Goal: Task Accomplishment & Management: Manage account settings

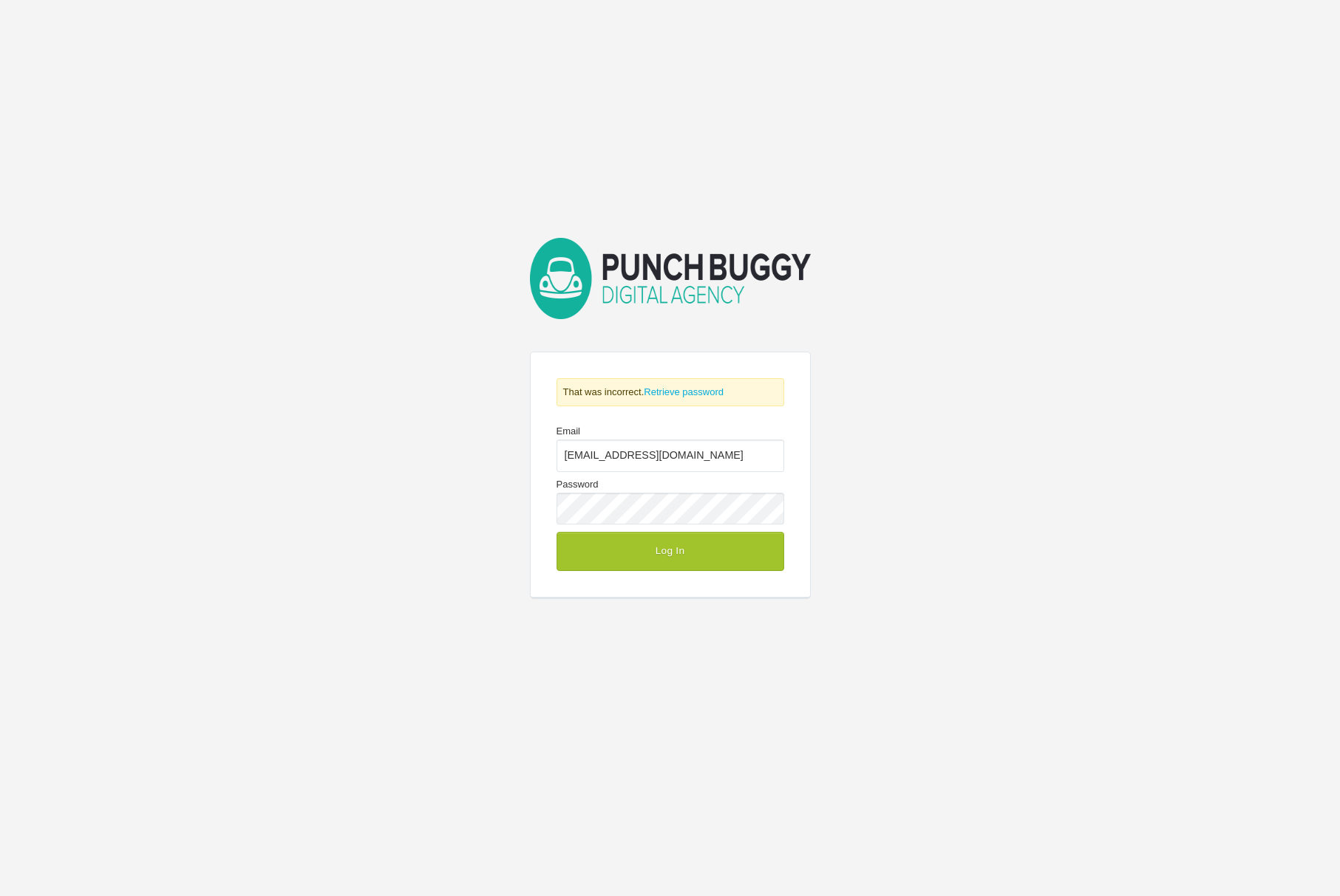
click at [784, 436] on div at bounding box center [784, 436] width 0 height 0
click at [687, 552] on button "Log In" at bounding box center [670, 552] width 228 height 39
click at [667, 388] on link "Retrieve password" at bounding box center [683, 392] width 80 height 11
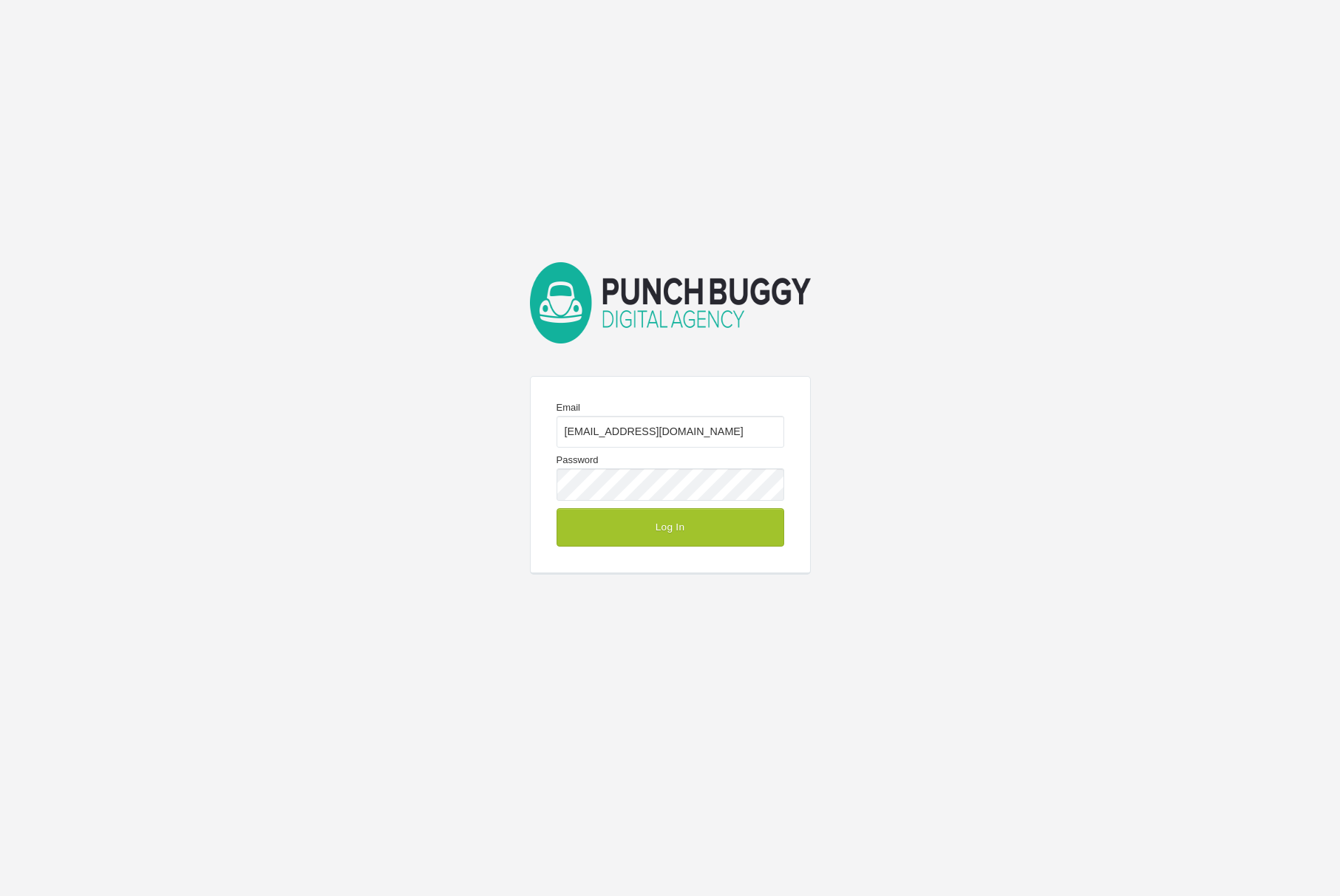
click at [1021, 285] on div "Email [EMAIL_ADDRESS][DOMAIN_NAME] Password Log In" at bounding box center [670, 448] width 1340 height 896
click at [784, 412] on div at bounding box center [784, 412] width 0 height 0
click at [715, 531] on button "Log In" at bounding box center [670, 528] width 228 height 39
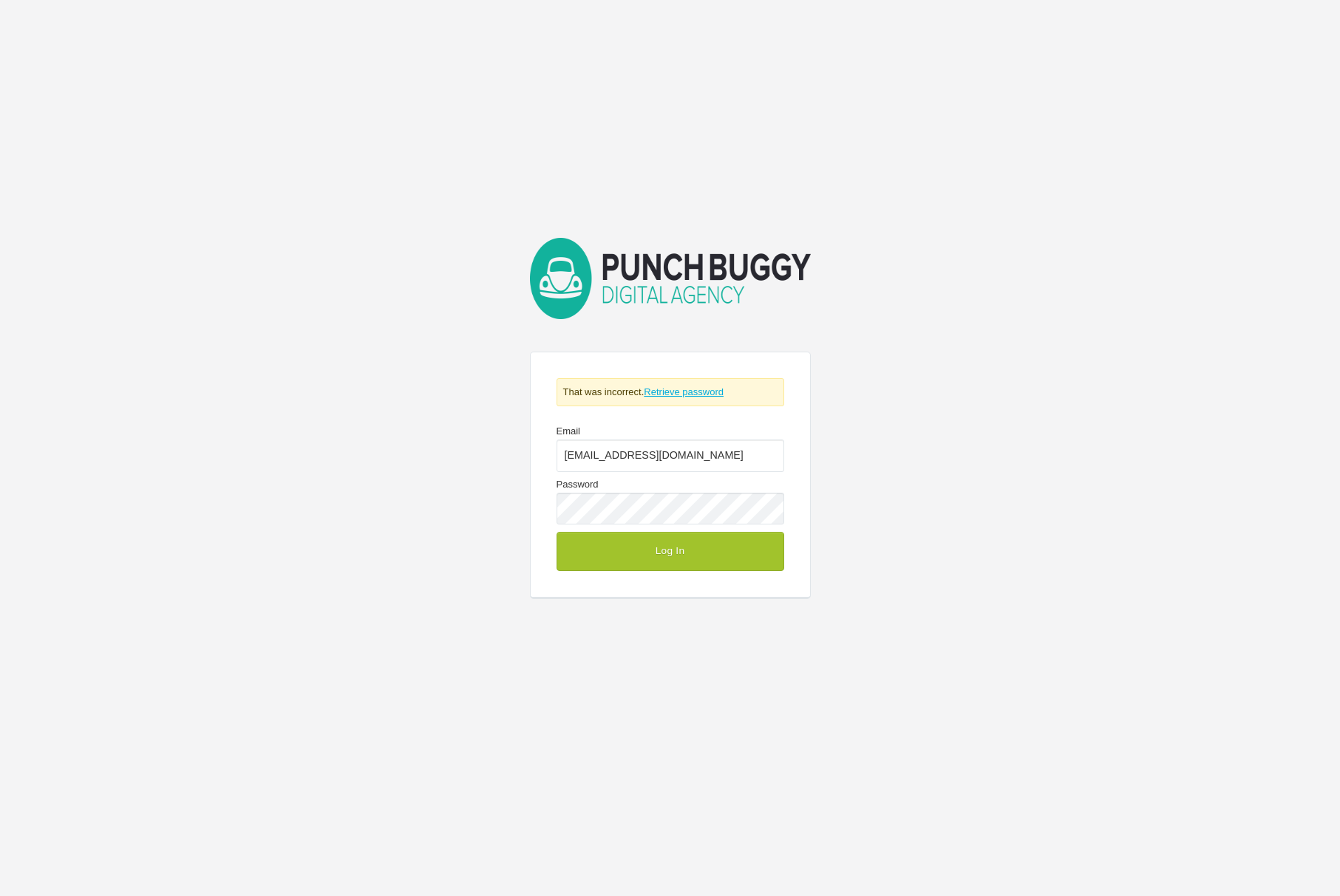
click at [703, 393] on link "Retrieve password" at bounding box center [683, 392] width 80 height 11
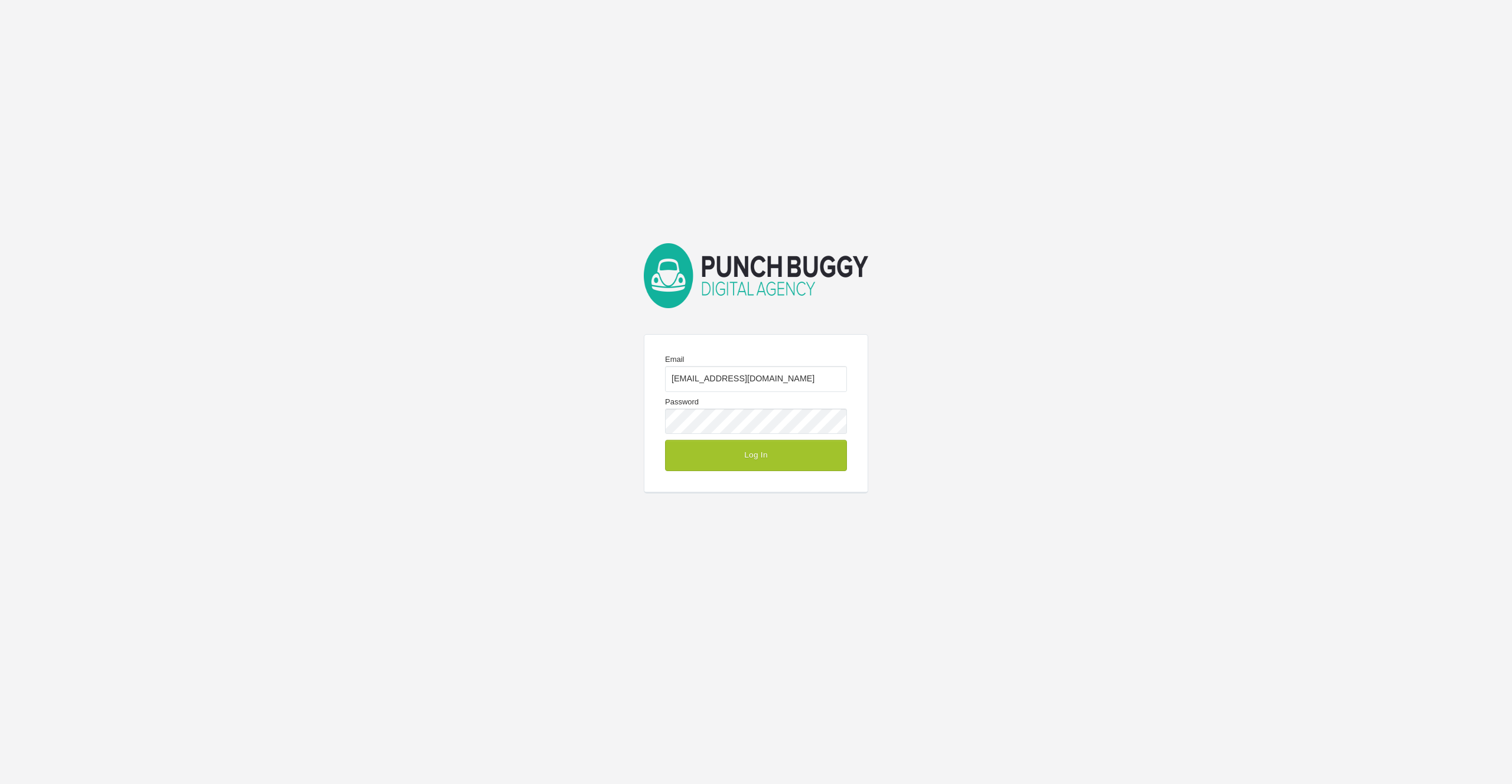
click at [847, 405] on div at bounding box center [847, 405] width 0 height 0
drag, startPoint x: 998, startPoint y: 327, endPoint x: 945, endPoint y: 329, distance: 53.0
click at [999, 327] on div "Email info@punchbuggy.com.au Password Log In" at bounding box center [756, 392] width 1512 height 784
click at [847, 363] on div at bounding box center [847, 363] width 0 height 0
click at [1001, 271] on div "Email info@punchbuggy.com.au Password Log In" at bounding box center [756, 392] width 1512 height 784
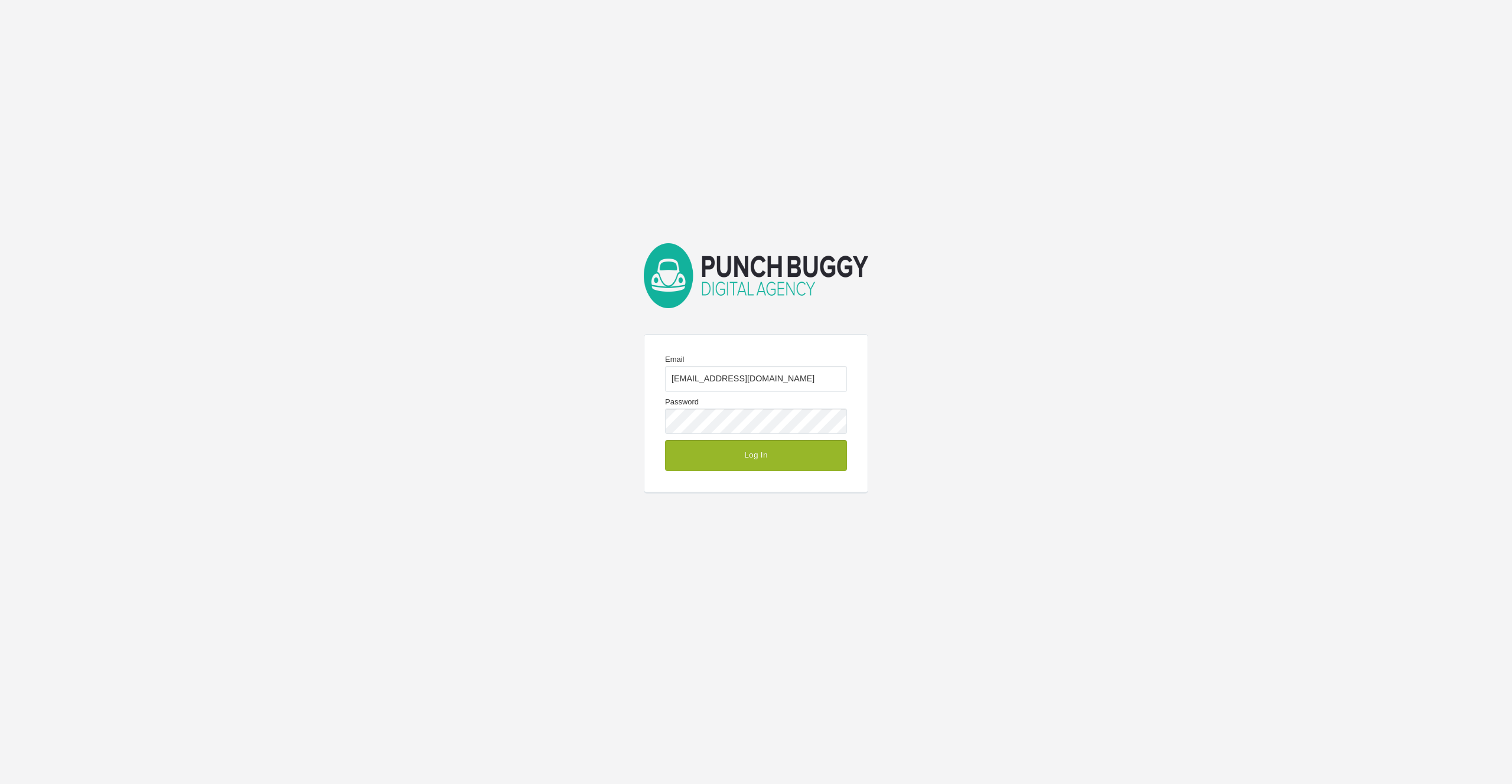
click at [835, 458] on button "Log In" at bounding box center [756, 456] width 182 height 31
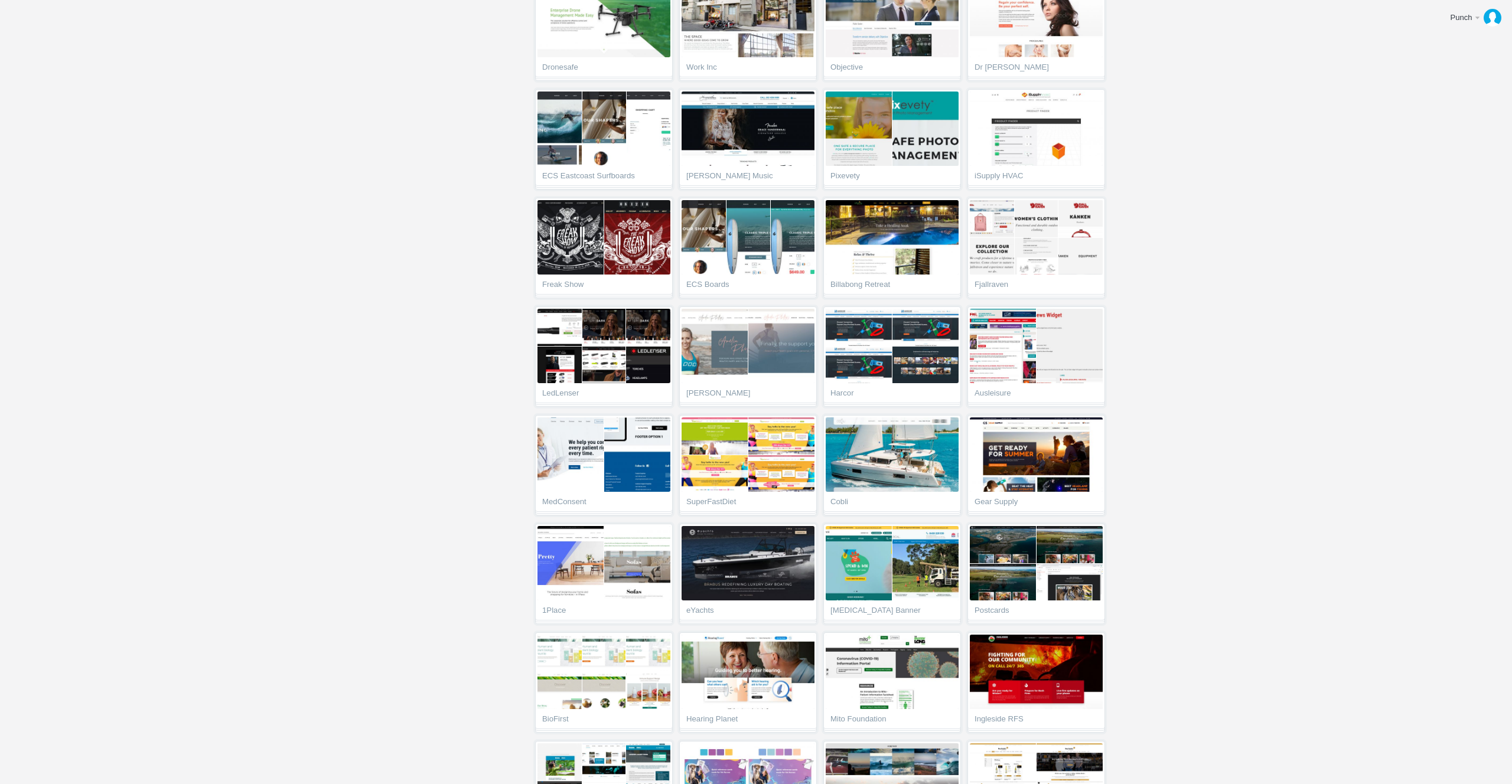
scroll to position [1240, 0]
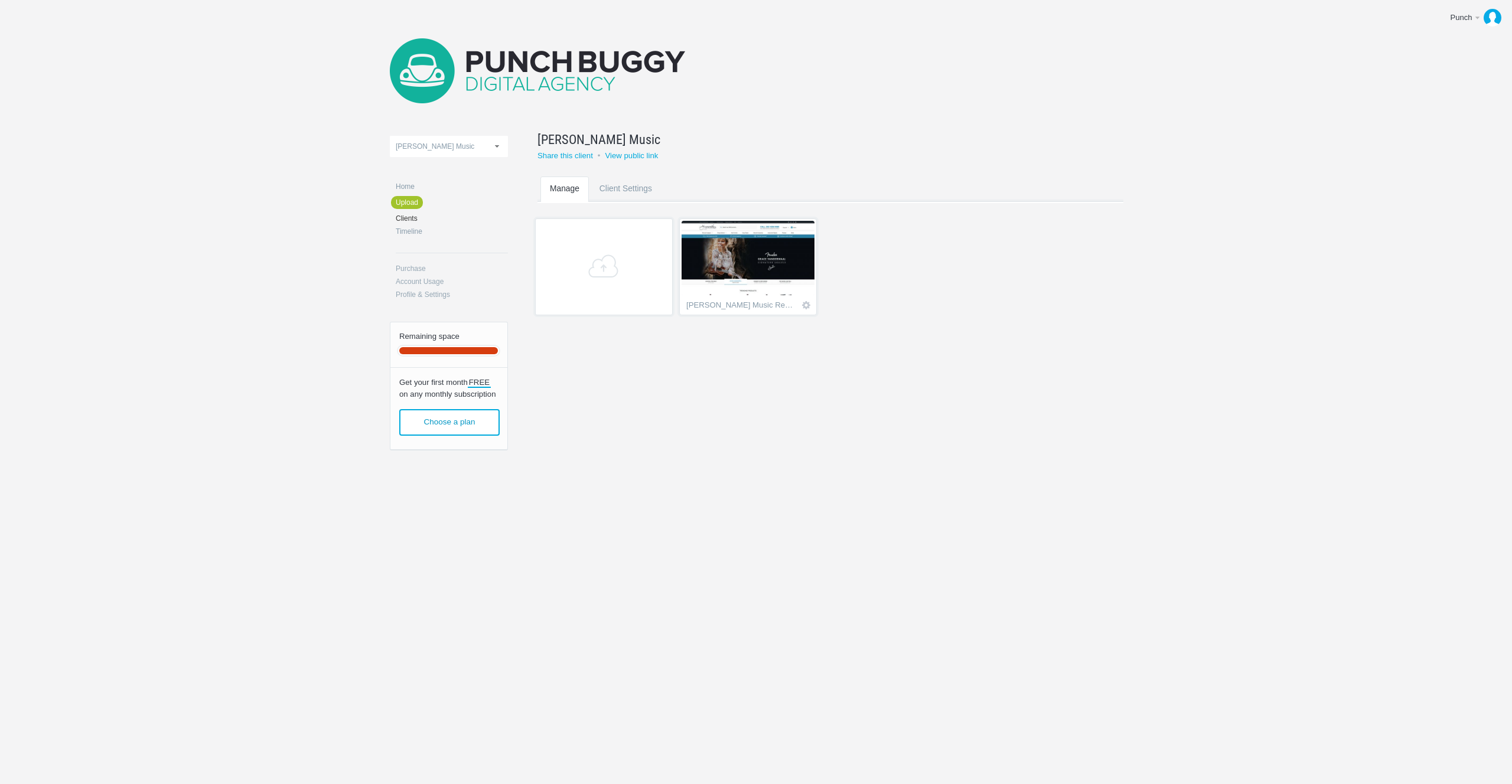
scroll to position [527, 0]
click at [454, 146] on link "[PERSON_NAME] Music" at bounding box center [449, 146] width 118 height 22
type input "[PERSON_NAME]"
click at [830, 121] on div "Task Retail Healthy Mummy [PERSON_NAME] The Block Shop The Healthy Chef lose ba…" at bounding box center [756, 256] width 732 height 513
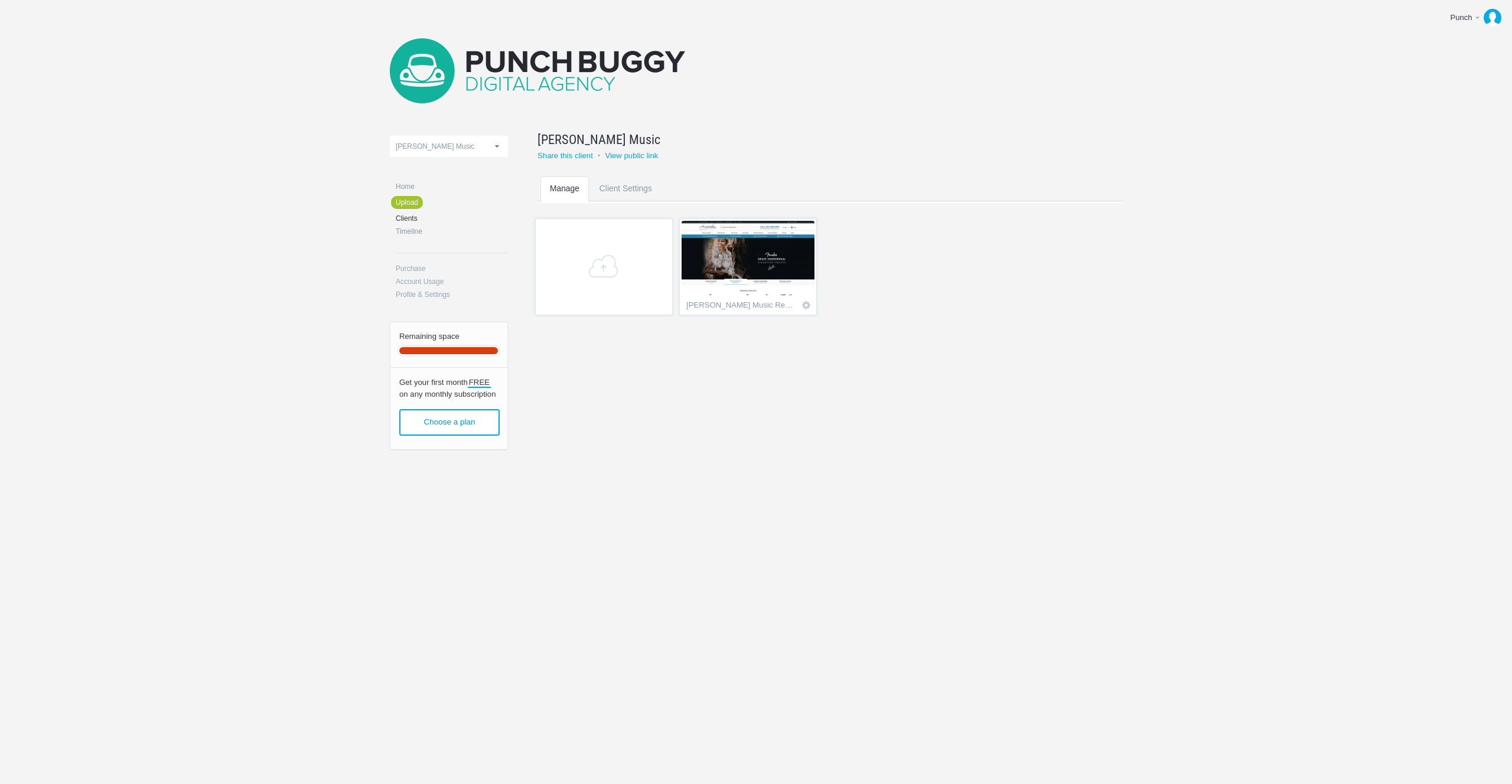
click at [429, 74] on img at bounding box center [537, 71] width 295 height 65
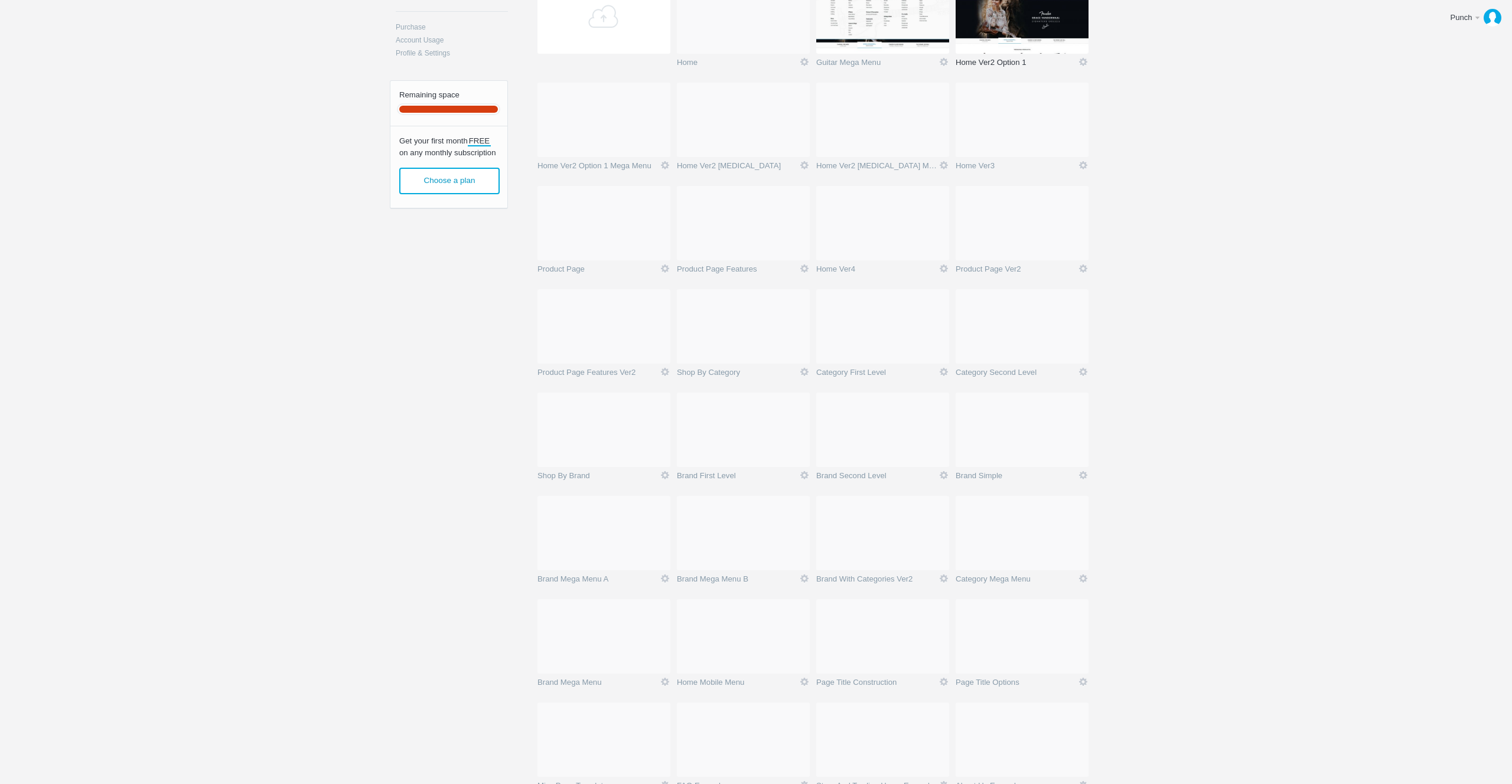
scroll to position [138, 0]
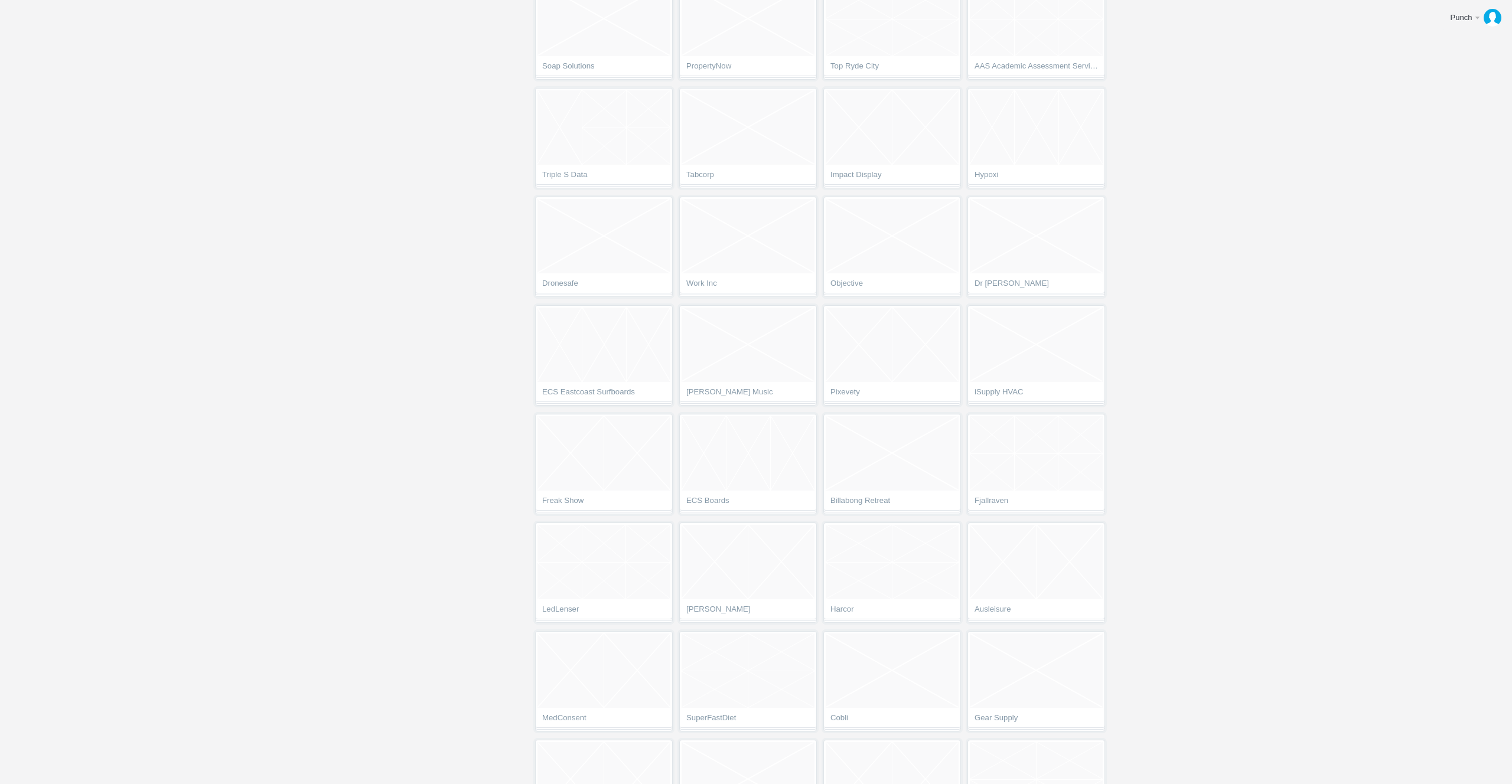
scroll to position [5412, 0]
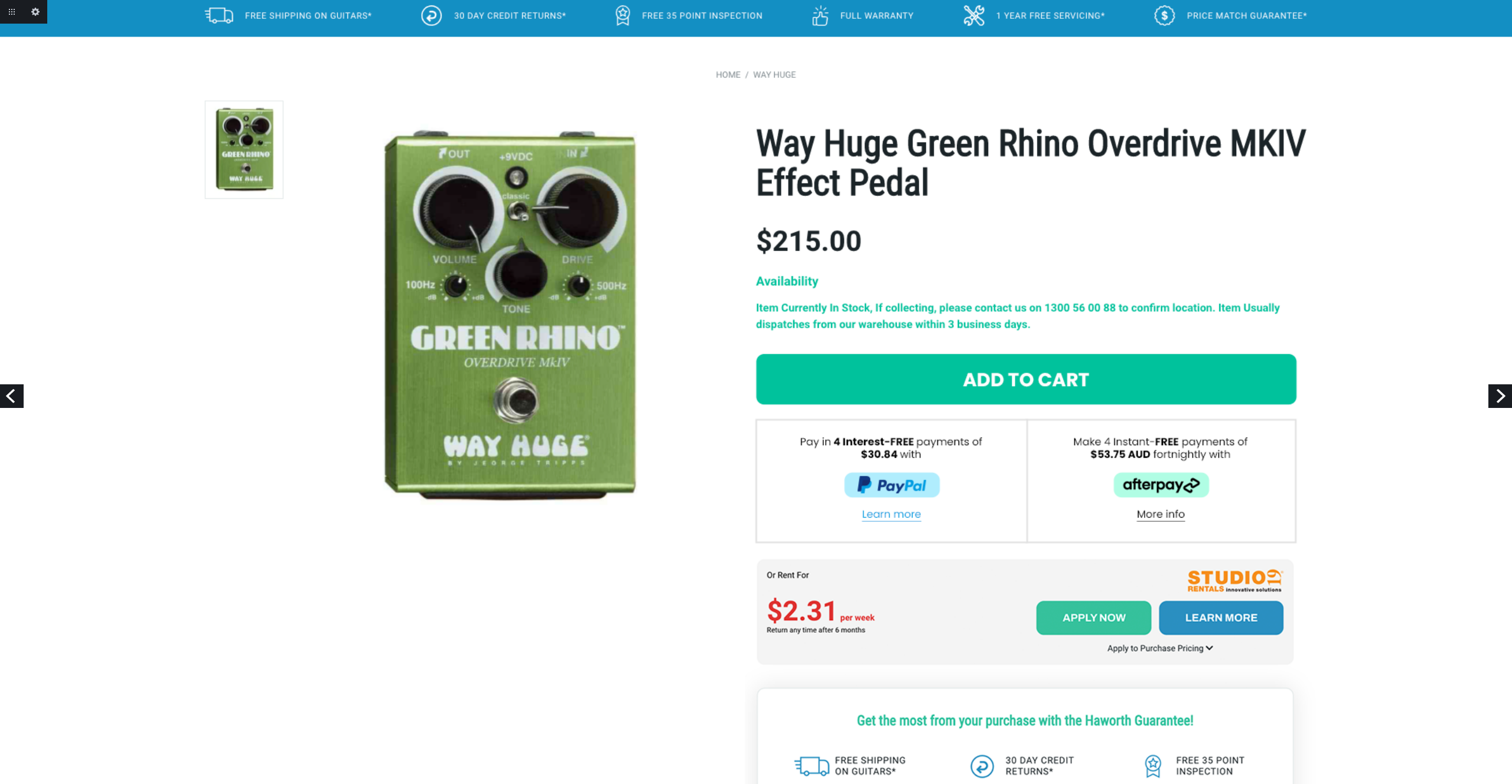
scroll to position [136, 0]
